Goal: Task Accomplishment & Management: Complete application form

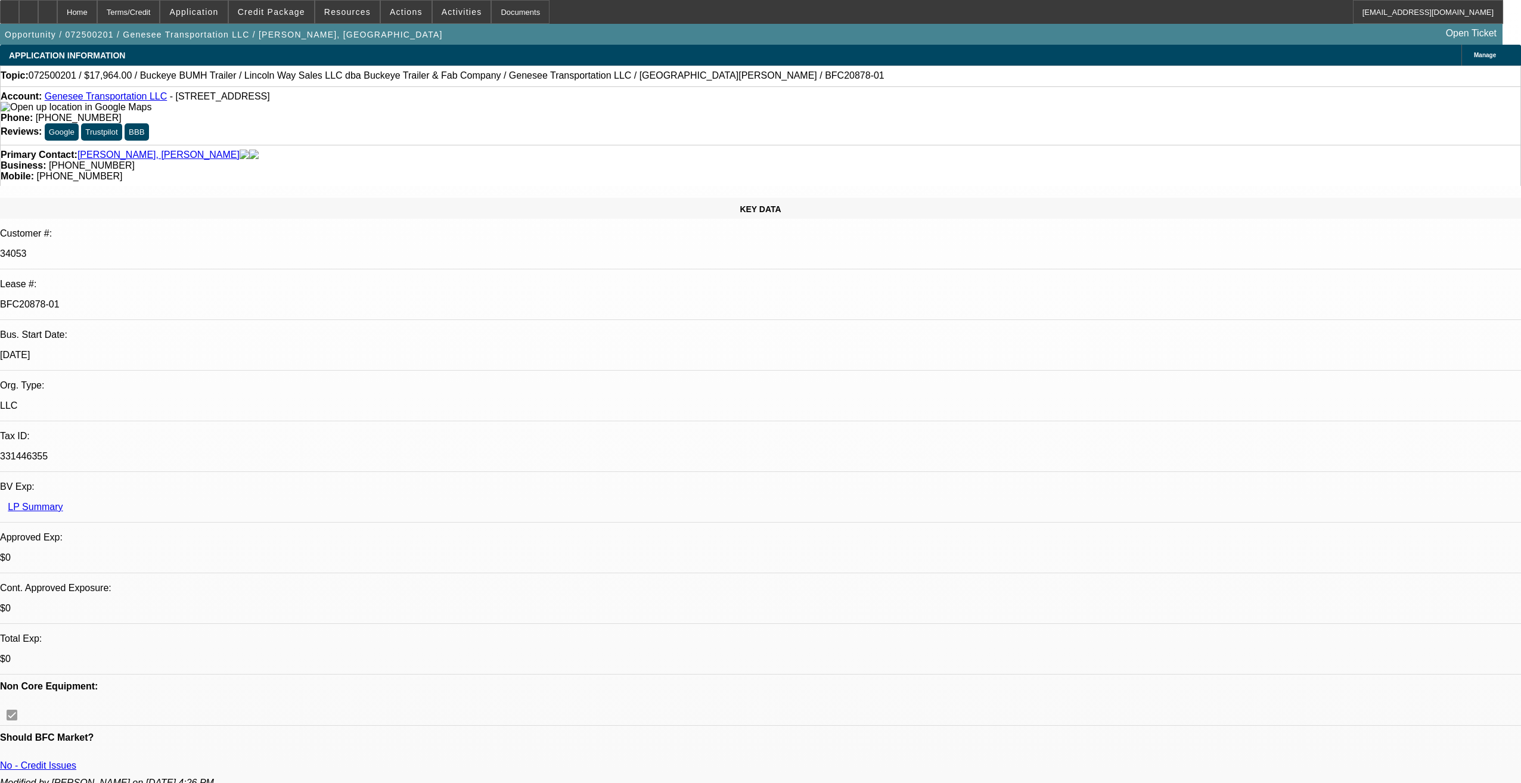
select select "0"
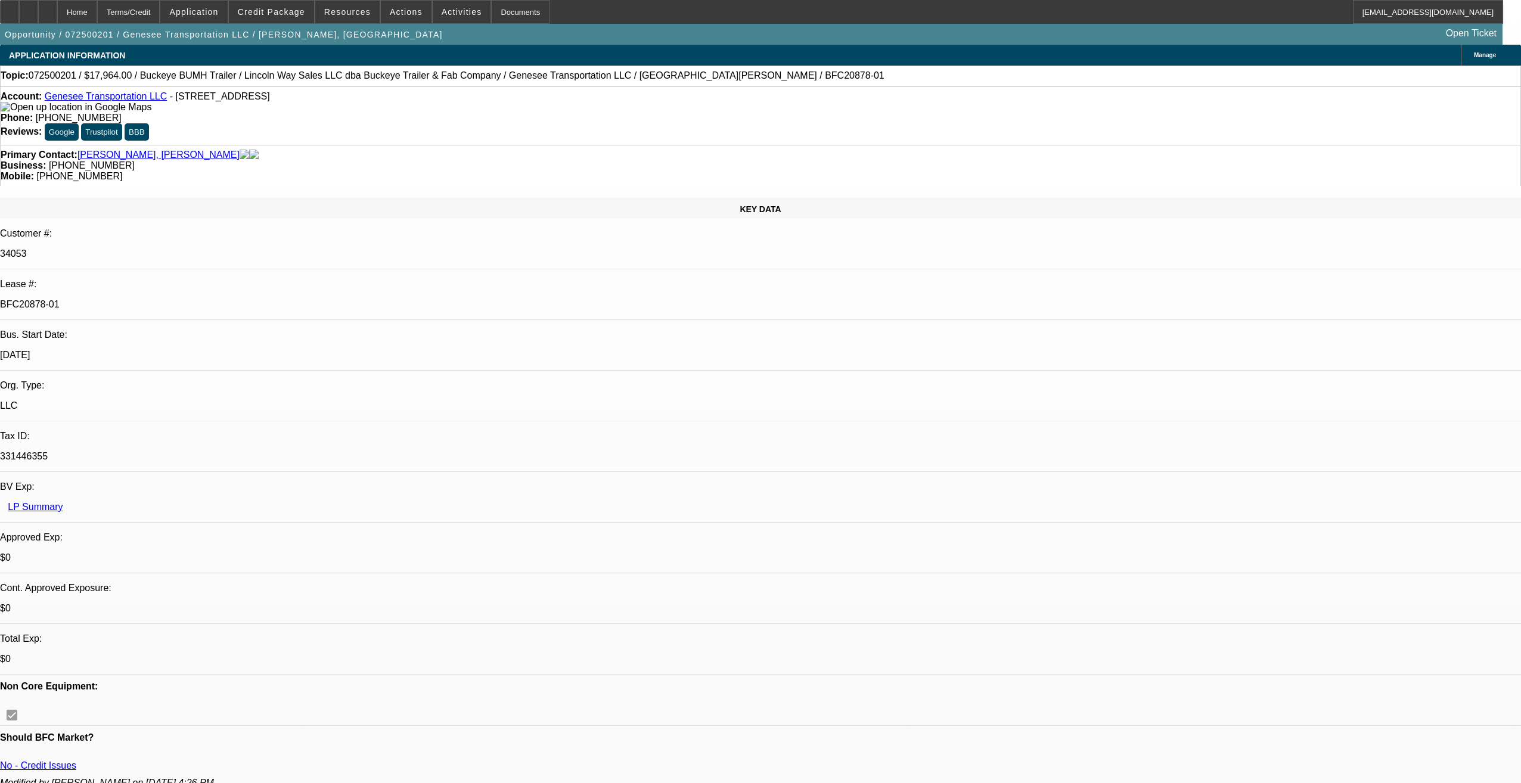
select select "0"
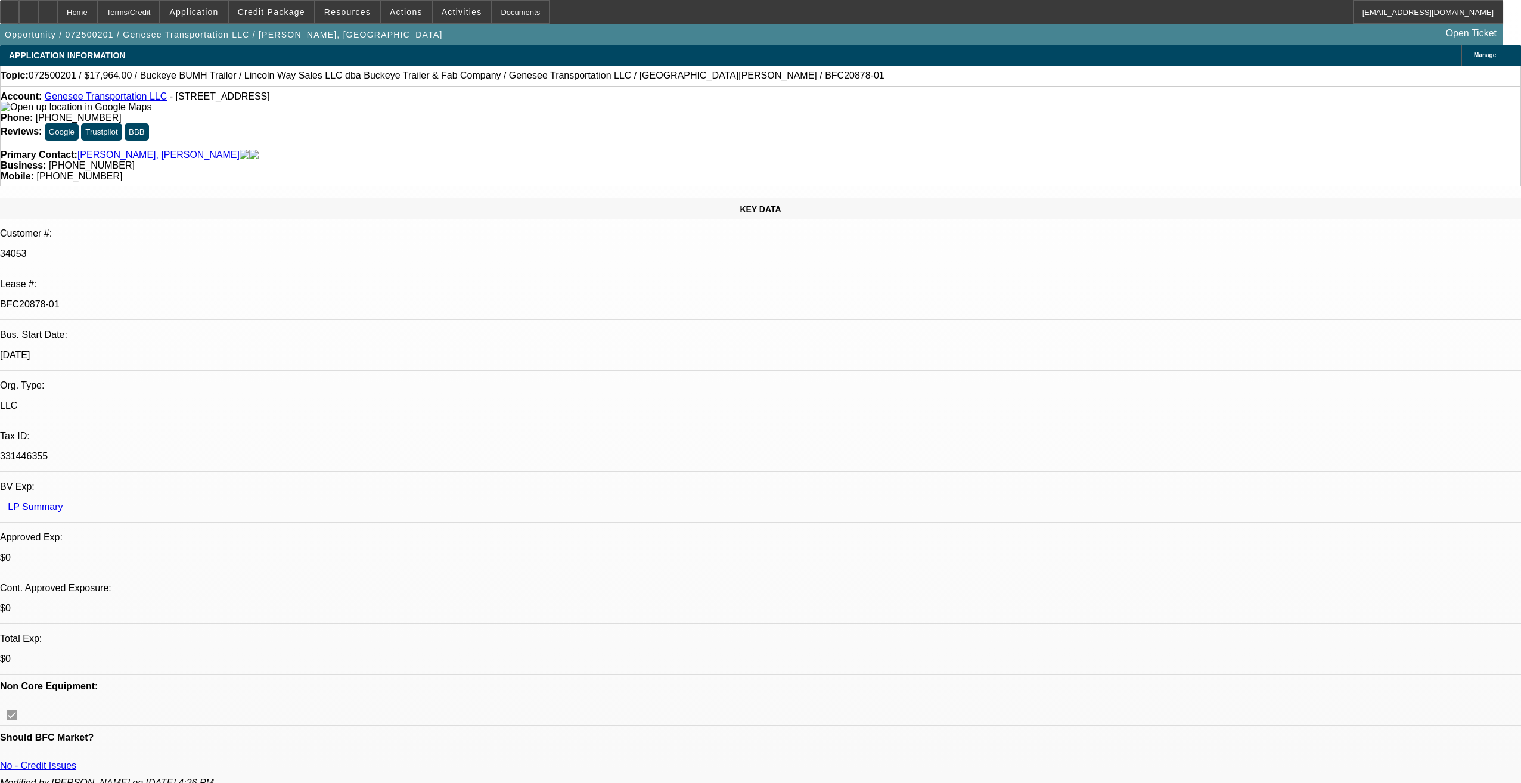
select select "0"
select select "1"
select select "2"
select select "1"
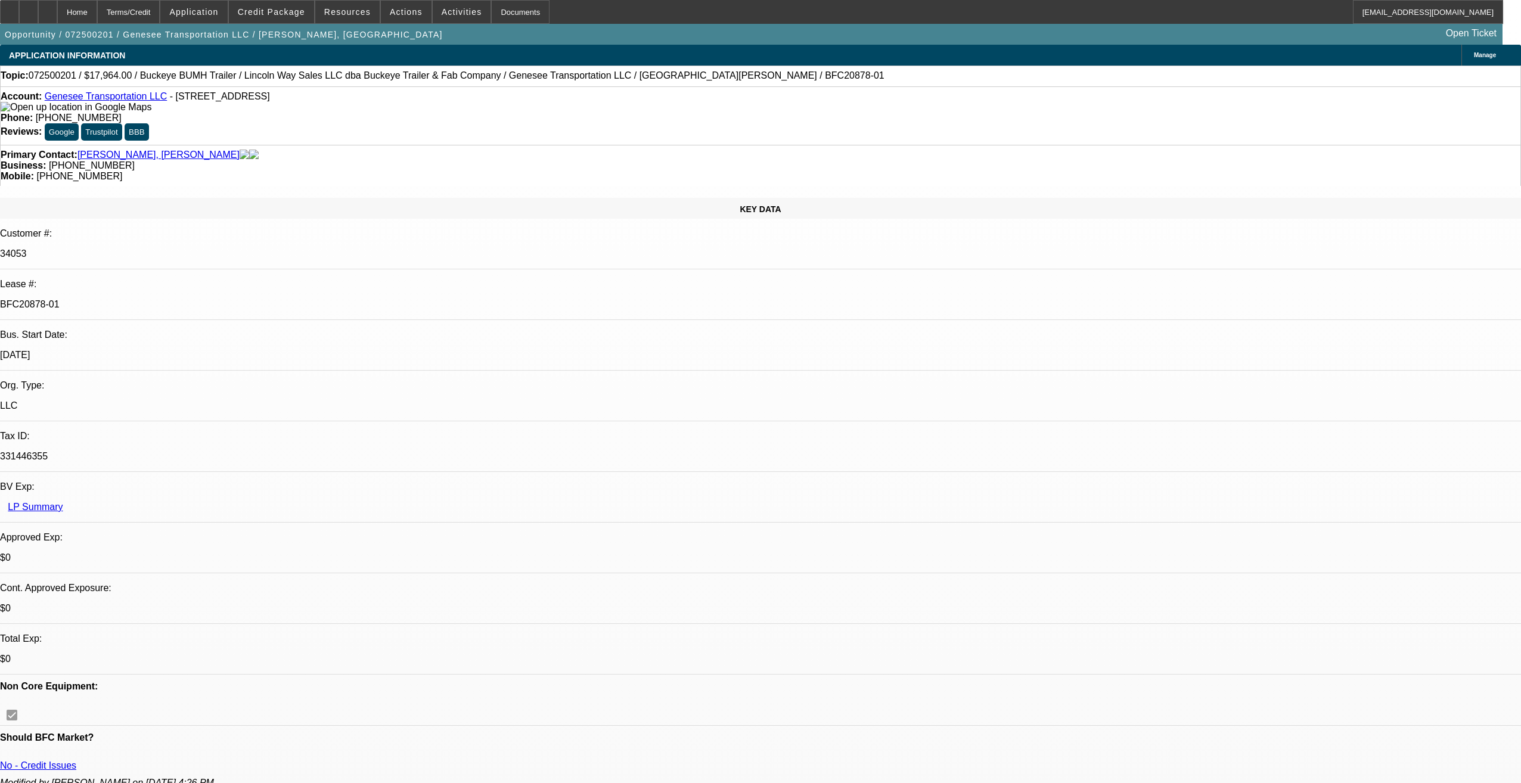
select select "1"
select select "2"
select select "1"
select select "2"
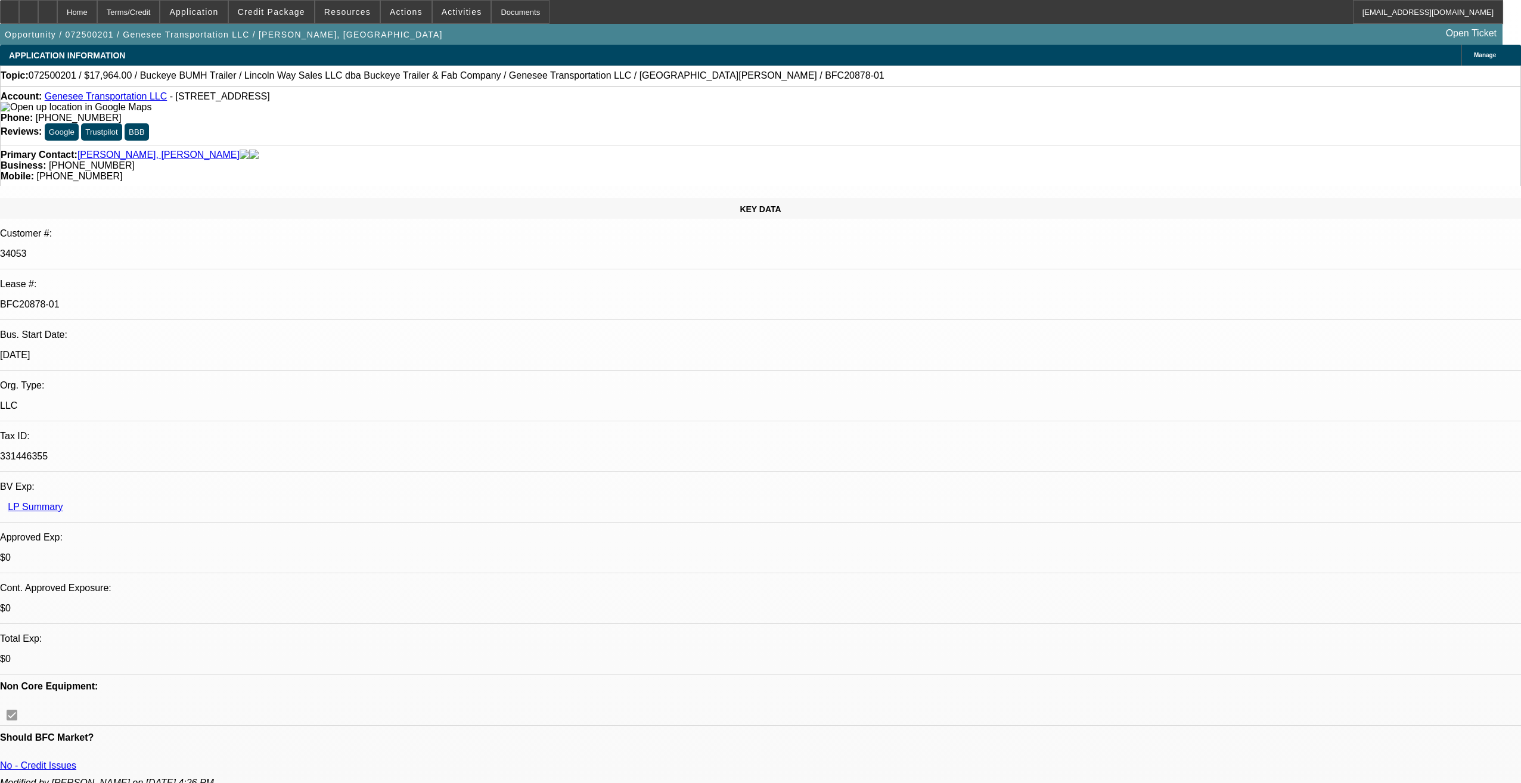
select select "1"
select select "2"
select select "1"
